Goal: Task Accomplishment & Management: Manage account settings

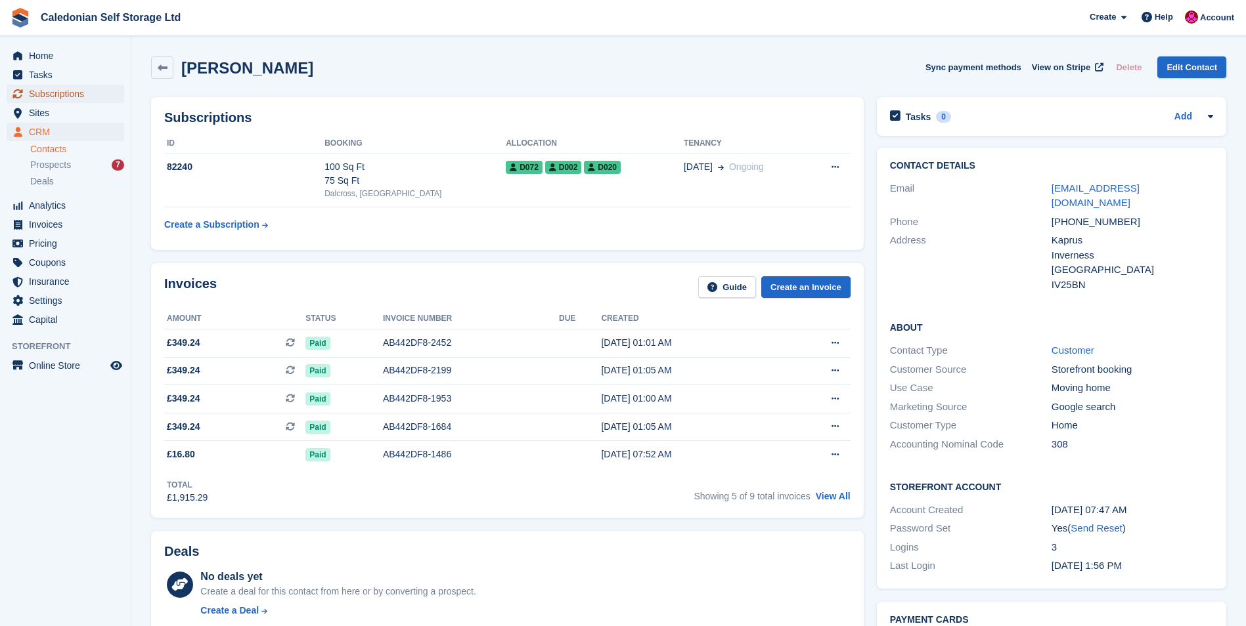
click at [51, 91] on span "Subscriptions" at bounding box center [68, 94] width 79 height 18
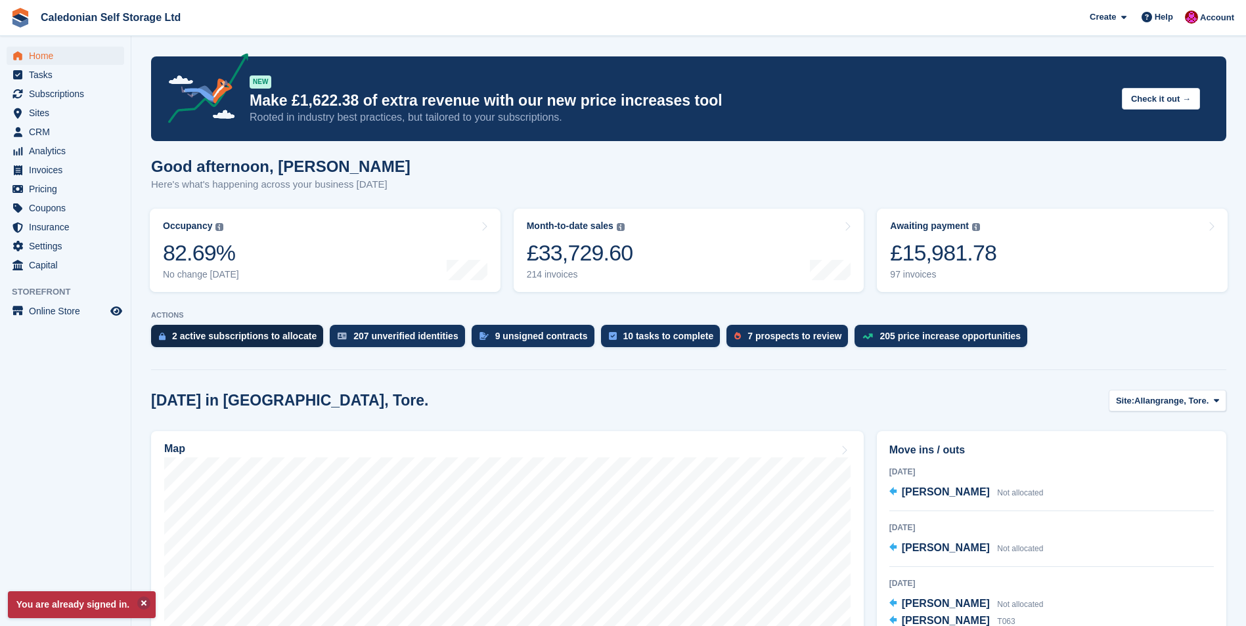
click at [211, 331] on div "2 active subscriptions to allocate" at bounding box center [244, 336] width 144 height 11
